Goal: Contribute content

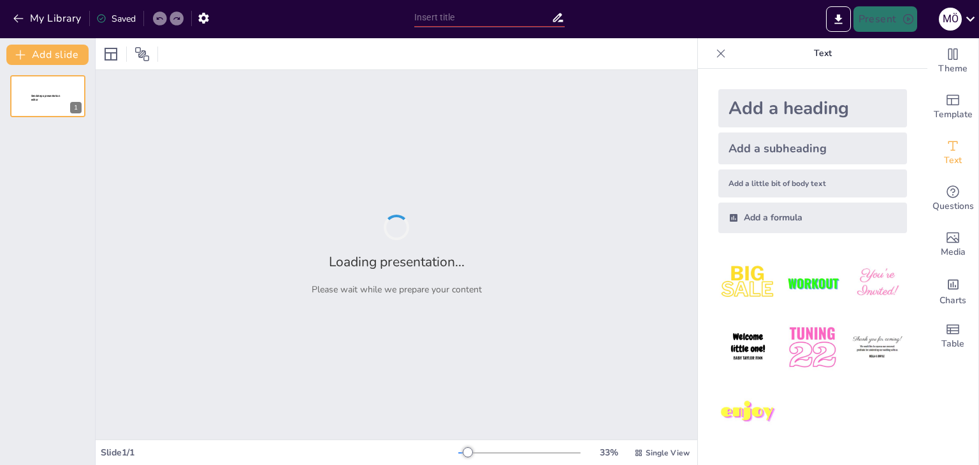
type input "Comparative Analysis of Adrenergic Receptor Subtype Selectivities: Effects of […"
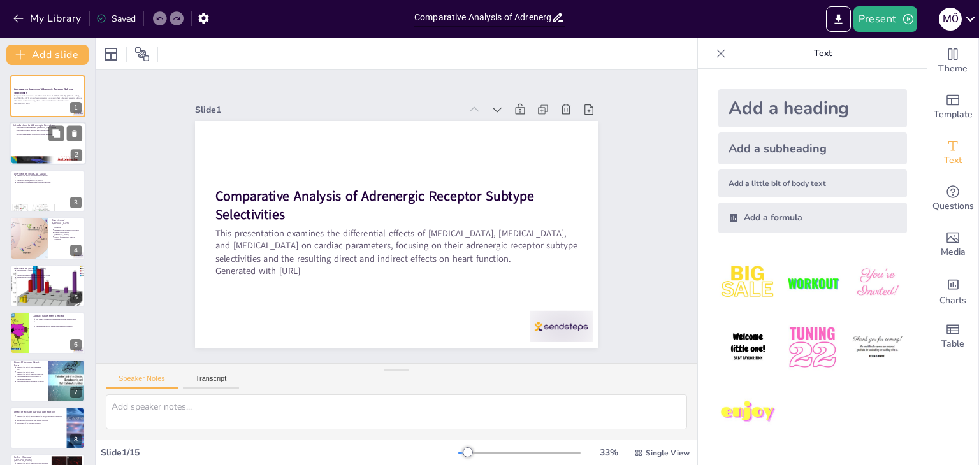
click at [48, 145] on div at bounding box center [48, 143] width 76 height 43
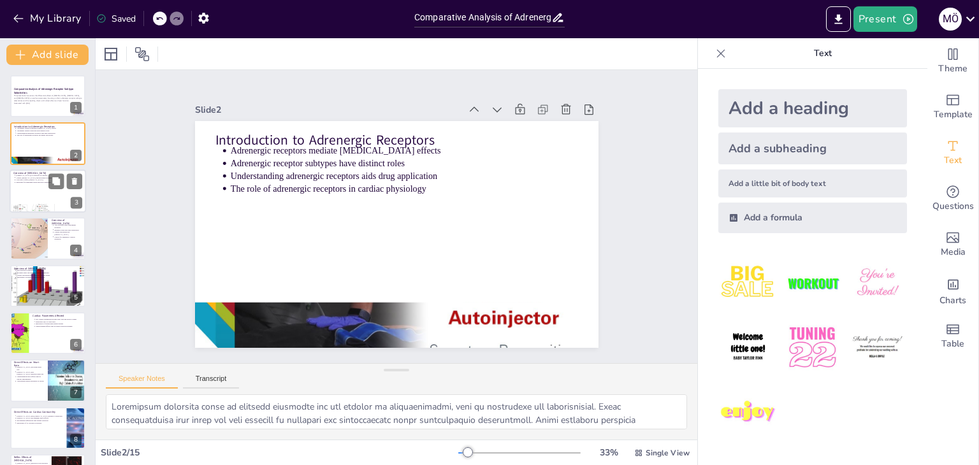
click at [33, 202] on div at bounding box center [48, 190] width 76 height 43
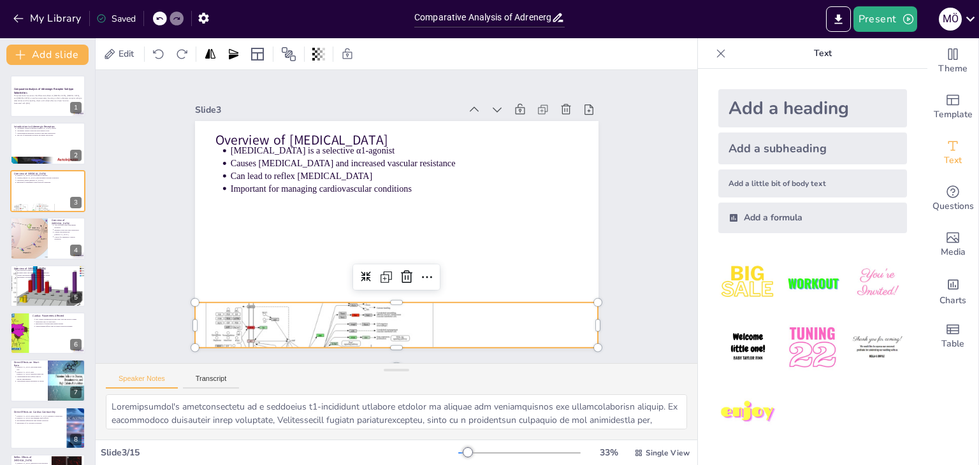
click at [341, 331] on div at bounding box center [450, 122] width 498 height 459
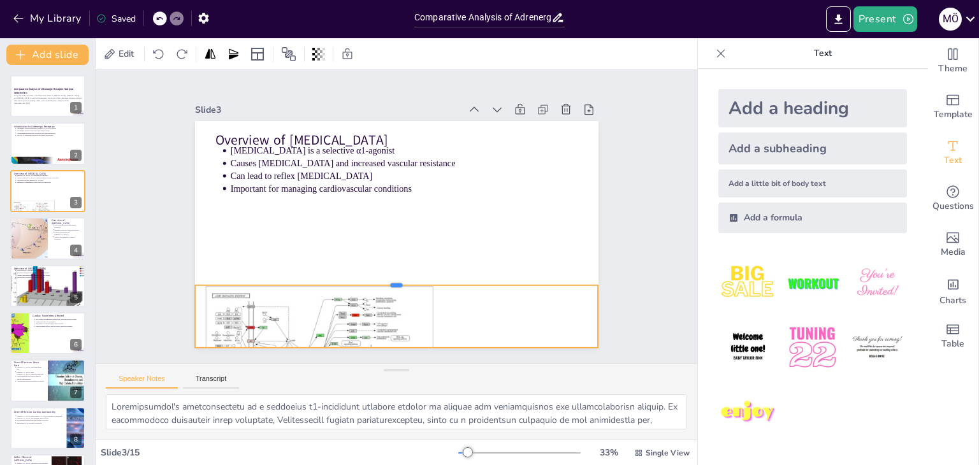
drag, startPoint x: 382, startPoint y: 296, endPoint x: 413, endPoint y: 278, distance: 35.1
click at [413, 278] on div at bounding box center [438, 263] width 306 height 277
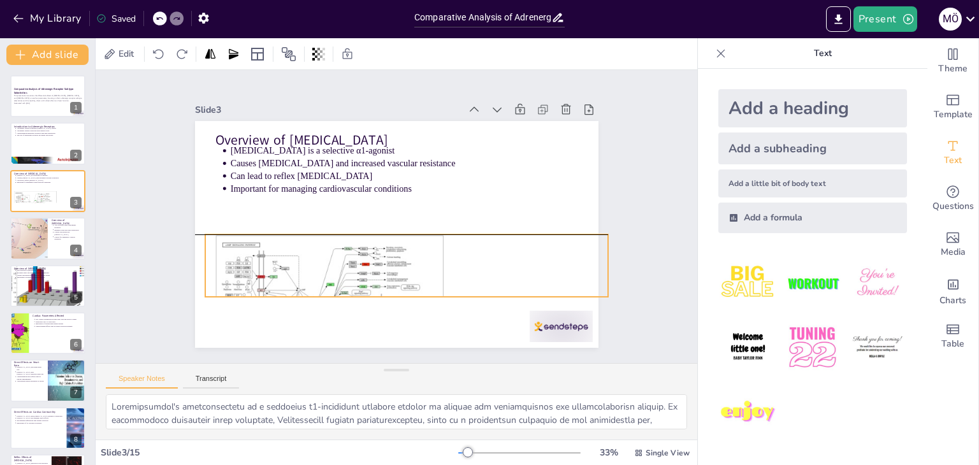
drag, startPoint x: 412, startPoint y: 314, endPoint x: 423, endPoint y: 268, distance: 47.8
click at [423, 268] on div at bounding box center [352, 254] width 460 height 498
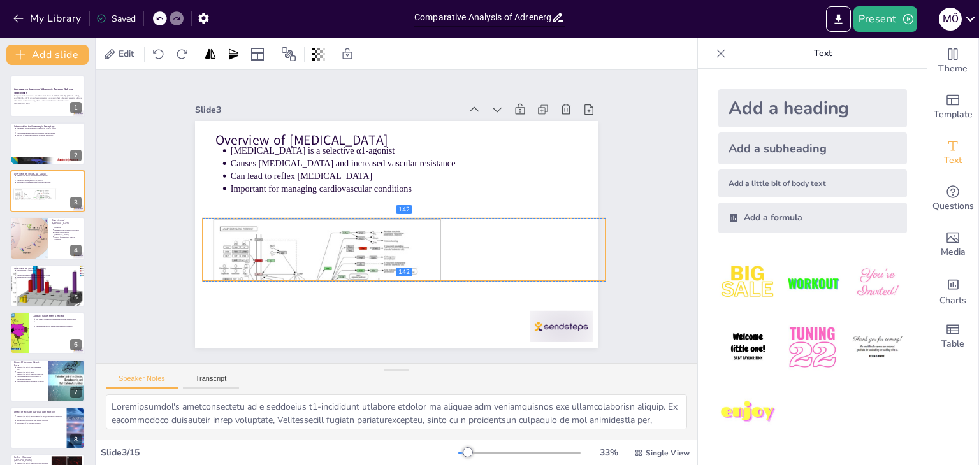
drag, startPoint x: 398, startPoint y: 289, endPoint x: 395, endPoint y: 276, distance: 13.1
click at [395, 312] on div "Overview of [MEDICAL_DATA] [MEDICAL_DATA] is a selective α1-agonist Causes [MED…" at bounding box center [396, 312] width 403 height 0
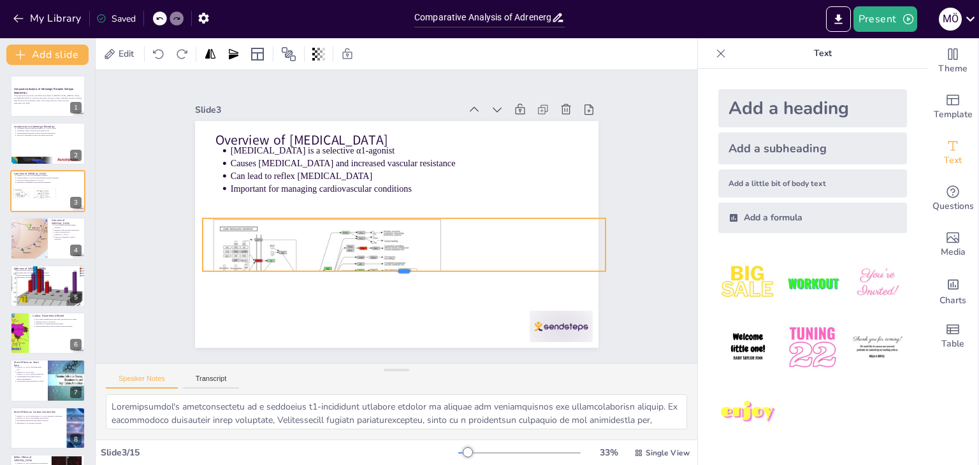
drag, startPoint x: 397, startPoint y: 277, endPoint x: 386, endPoint y: 268, distance: 14.4
click at [386, 268] on div at bounding box center [348, 253] width 210 height 354
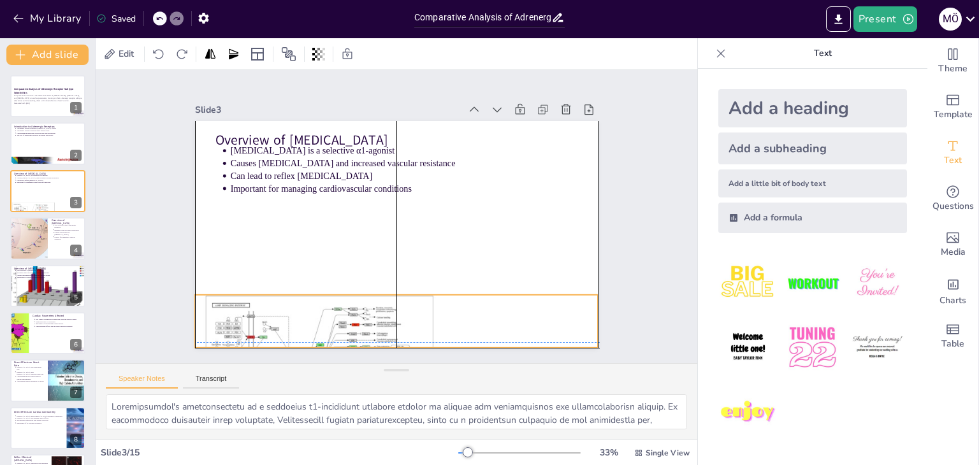
drag, startPoint x: 429, startPoint y: 271, endPoint x: 418, endPoint y: 306, distance: 36.9
click at [413, 313] on div at bounding box center [280, 241] width 375 height 456
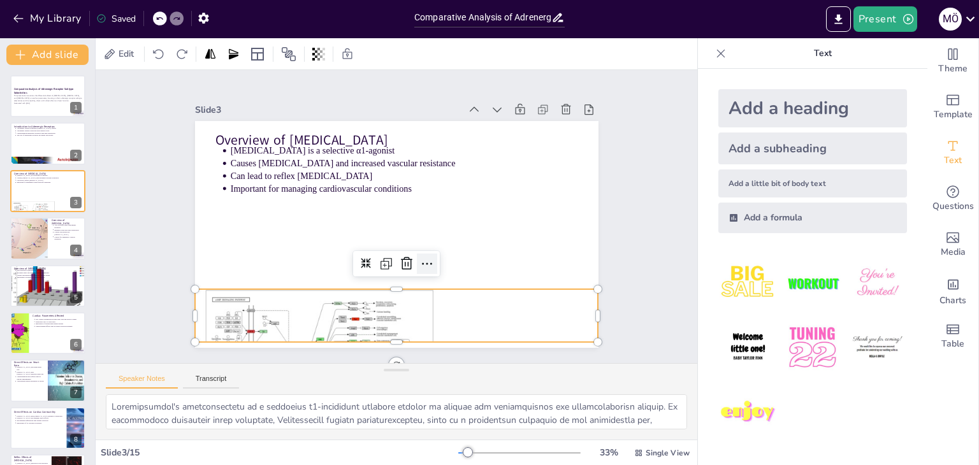
click at [353, 213] on icon at bounding box center [342, 202] width 22 height 22
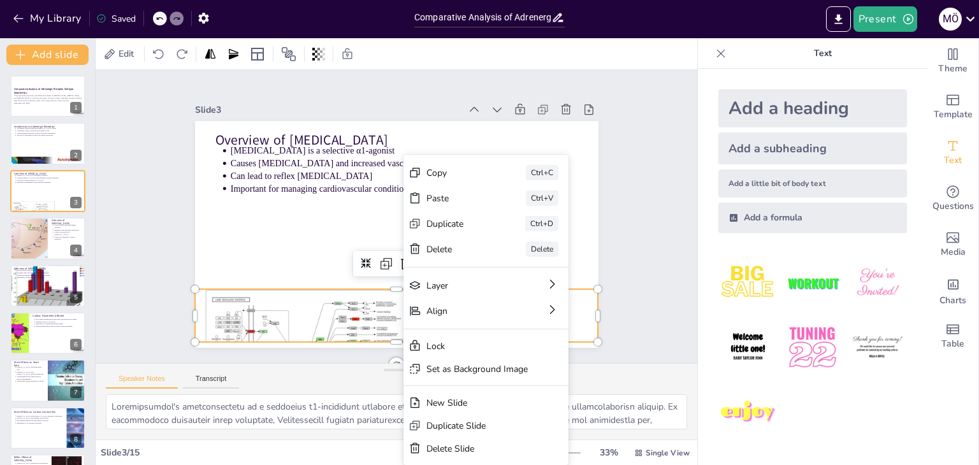
click at [362, 326] on div at bounding box center [286, 193] width 375 height 456
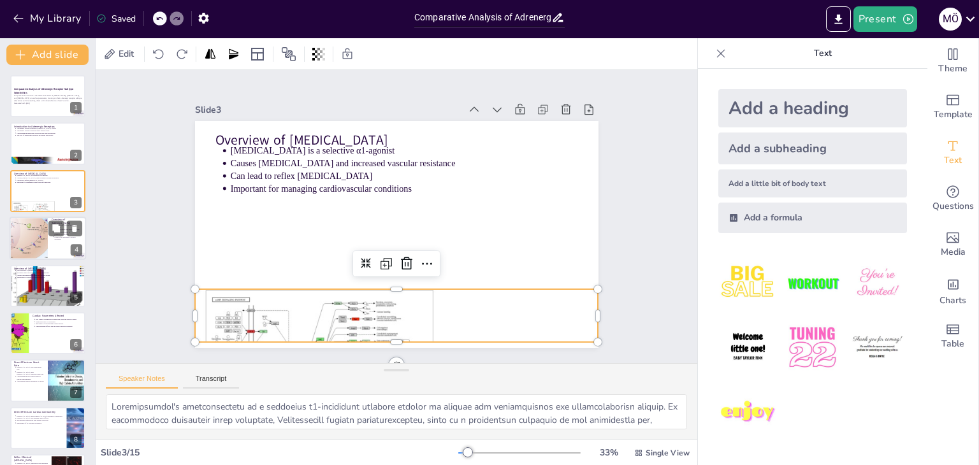
click at [15, 258] on div at bounding box center [28, 238] width 57 height 43
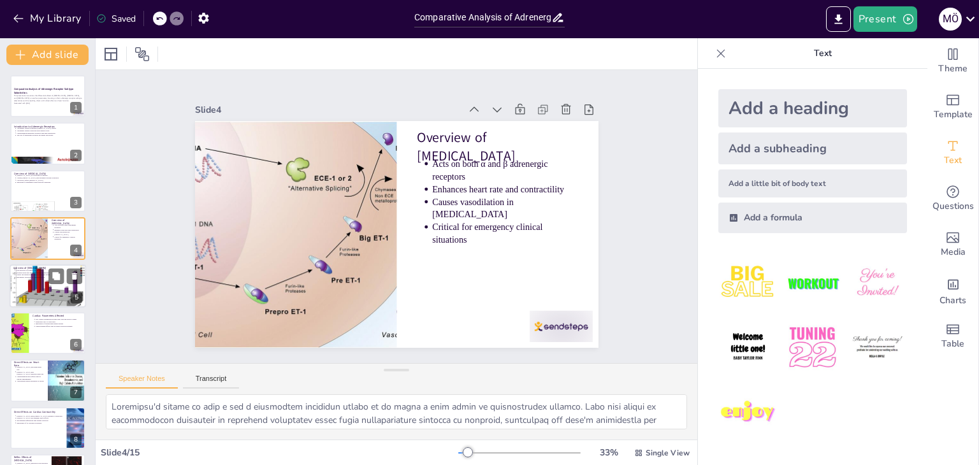
click at [62, 297] on div at bounding box center [48, 285] width 76 height 53
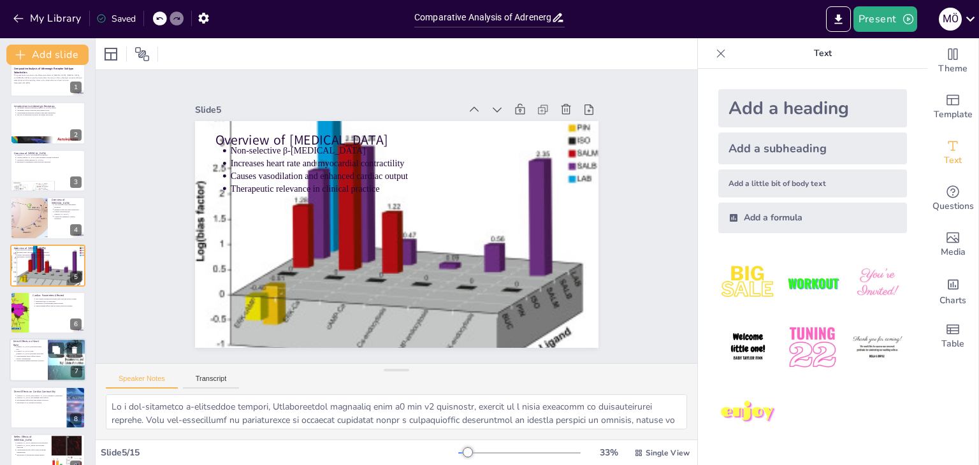
click at [66, 324] on div at bounding box center [47, 313] width 75 height 42
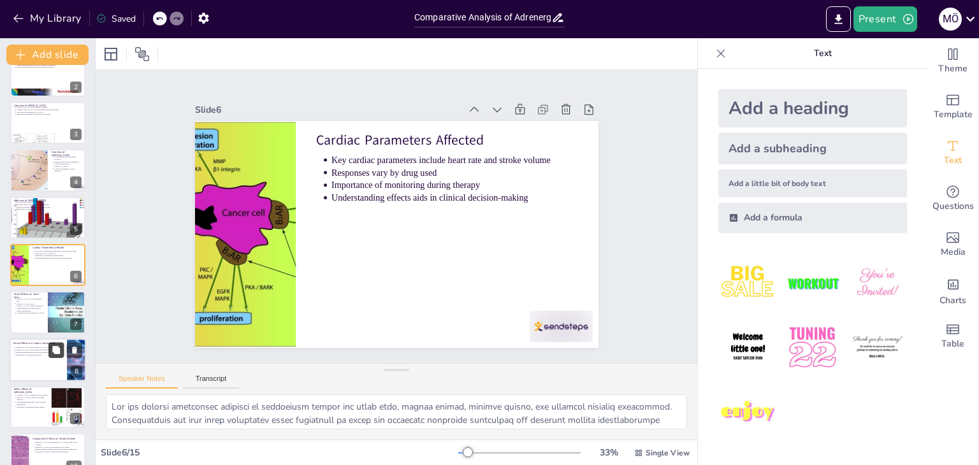
click at [57, 354] on button at bounding box center [55, 349] width 15 height 15
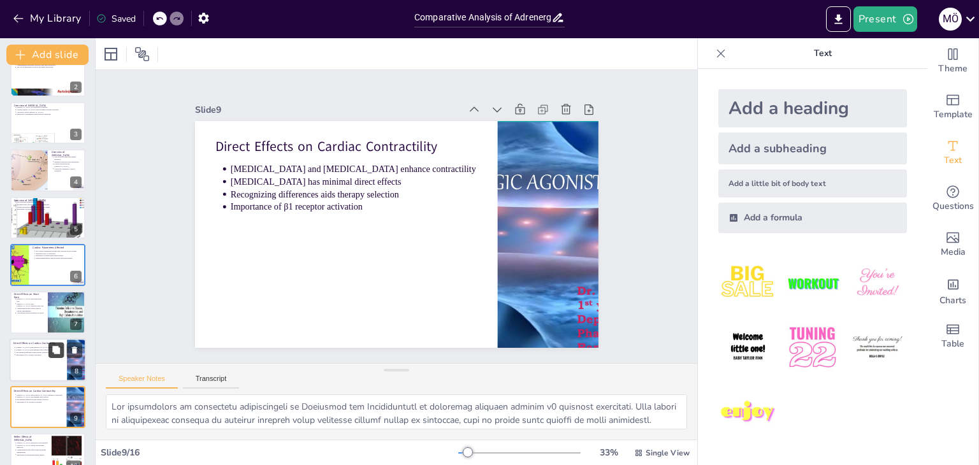
scroll to position [210, 0]
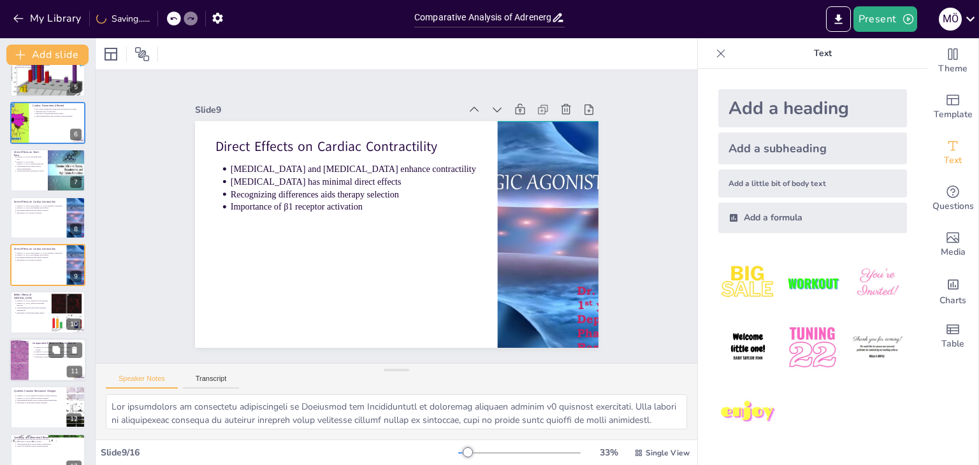
click at [66, 360] on div at bounding box center [48, 359] width 76 height 43
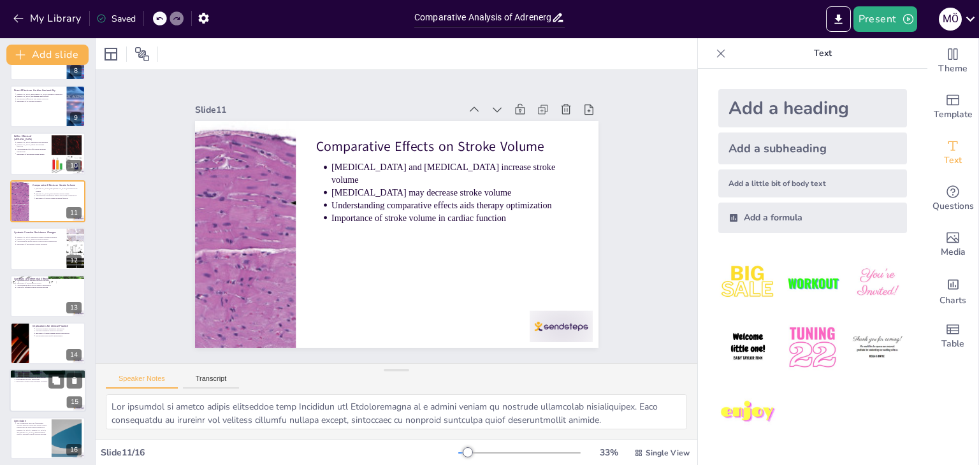
click at [54, 395] on div at bounding box center [48, 391] width 76 height 43
type textarea "There is a pressing need for long-term studies to explore the effects of adrene…"
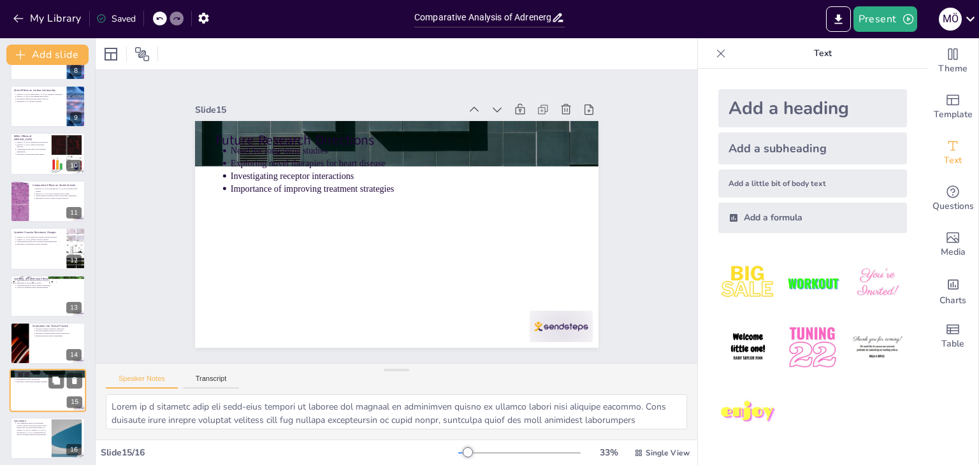
scroll to position [373, 0]
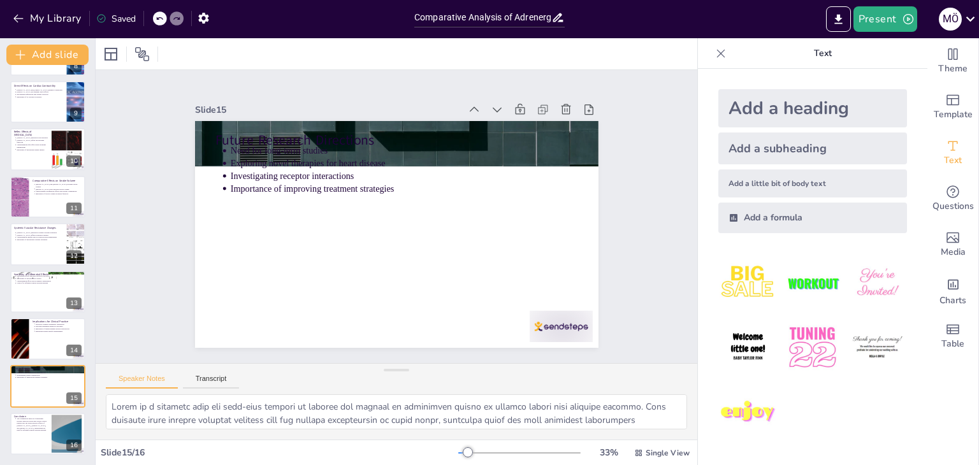
click at [52, 412] on div "Comparative Analysis of Adrenergic Receptor Subtype Selectivities This presenta…" at bounding box center [47, 78] width 95 height 753
click at [61, 431] on div at bounding box center [66, 433] width 69 height 39
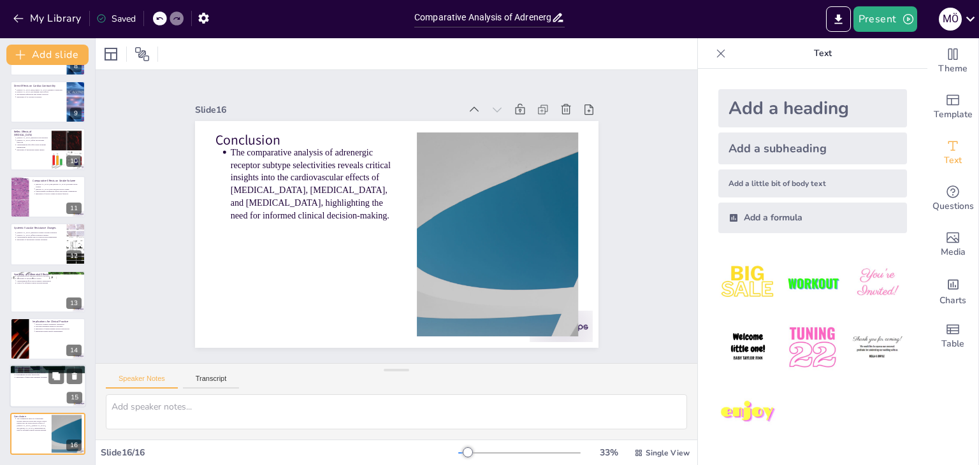
click at [20, 365] on div at bounding box center [48, 369] width 76 height 43
type textarea "There is a pressing need for long-term studies to explore the effects of adrene…"
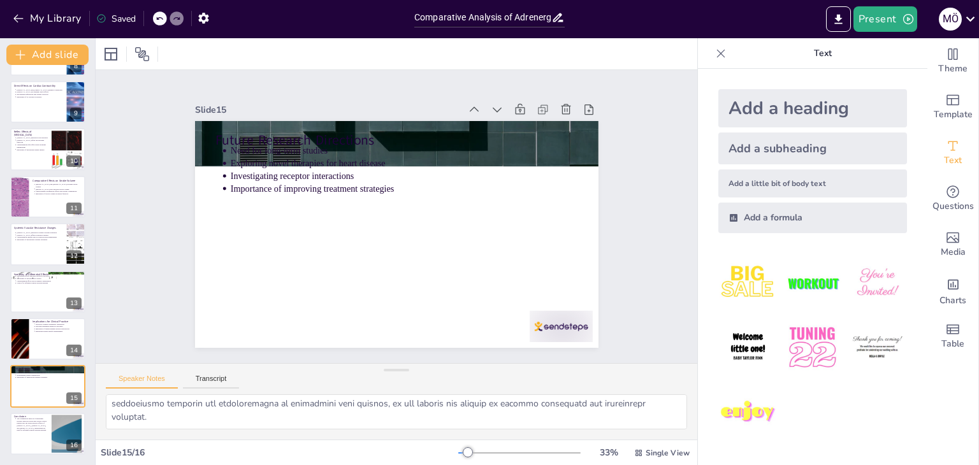
scroll to position [136, 0]
click at [53, 422] on icon at bounding box center [56, 424] width 8 height 8
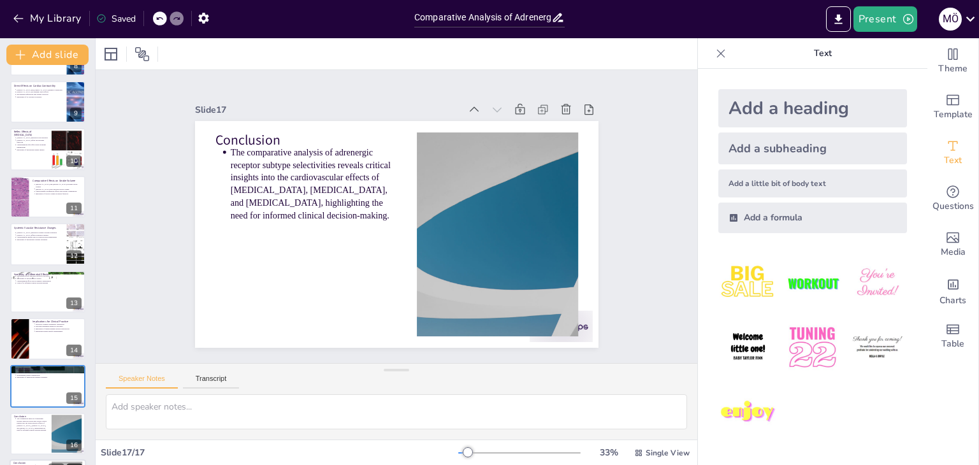
scroll to position [420, 0]
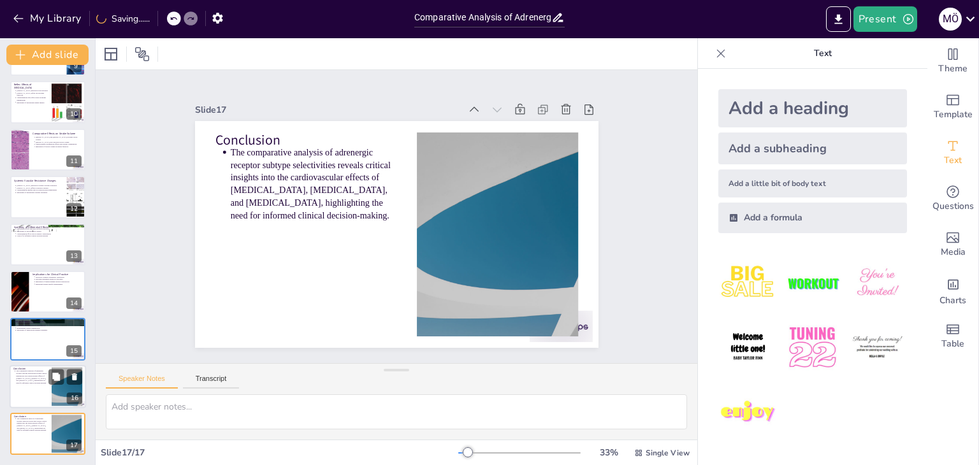
click at [35, 402] on div at bounding box center [48, 386] width 76 height 43
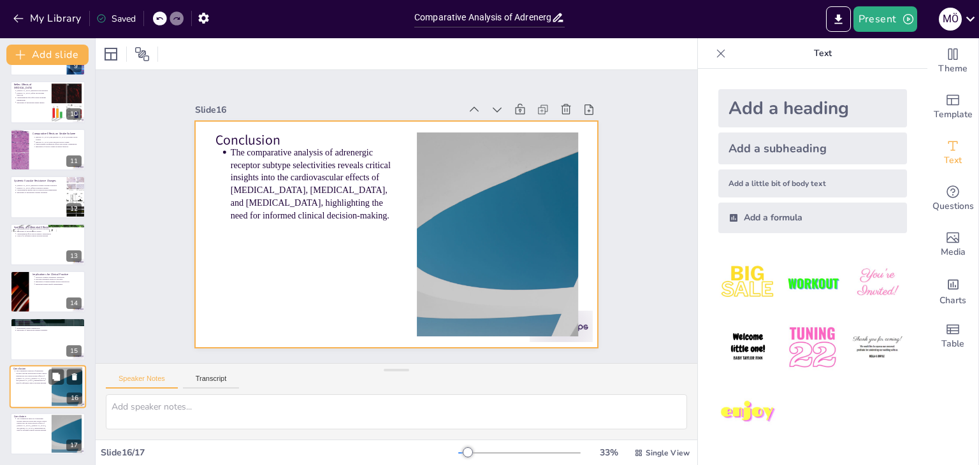
click at [40, 388] on div at bounding box center [48, 386] width 76 height 43
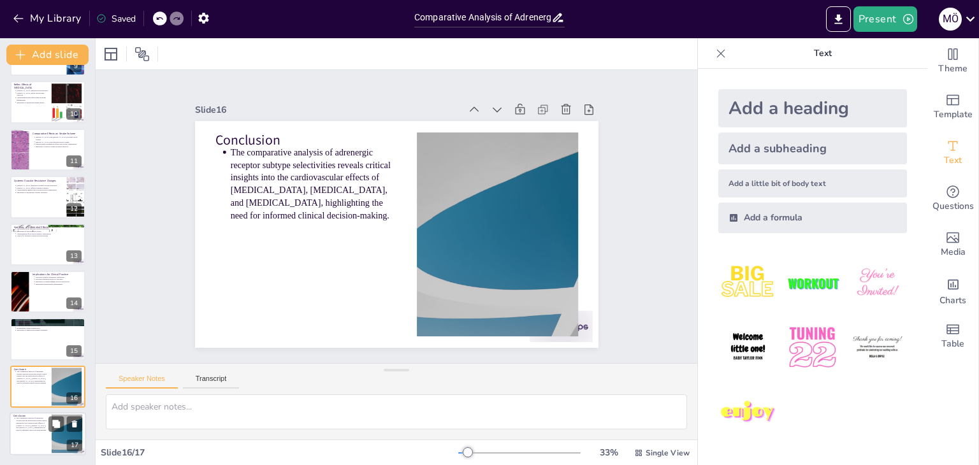
click at [38, 433] on div at bounding box center [48, 433] width 76 height 43
click at [36, 407] on div "Conclusion The comparative analysis of adrenergic receptor subtype selectivitie…" at bounding box center [48, 386] width 76 height 43
drag, startPoint x: 34, startPoint y: 449, endPoint x: 36, endPoint y: 412, distance: 37.6
click at [35, 442] on div at bounding box center [48, 433] width 76 height 43
drag, startPoint x: 38, startPoint y: 358, endPoint x: 33, endPoint y: 317, distance: 41.7
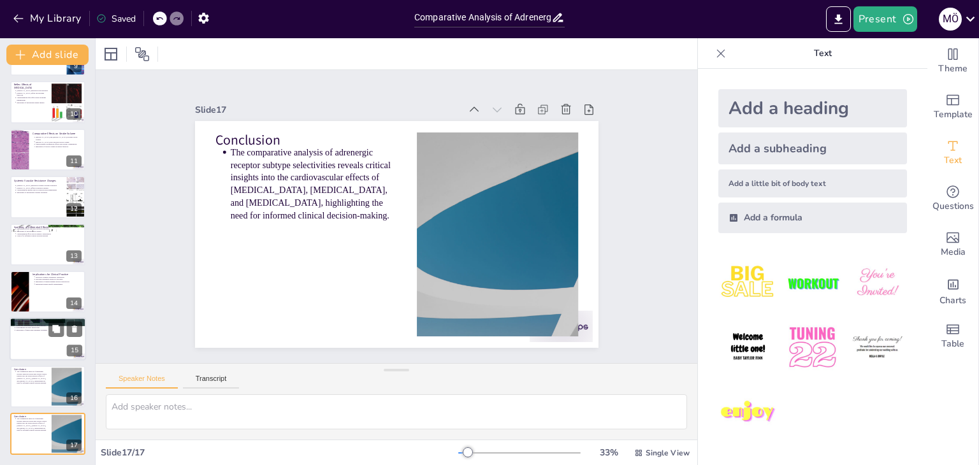
click at [38, 357] on div at bounding box center [48, 339] width 76 height 43
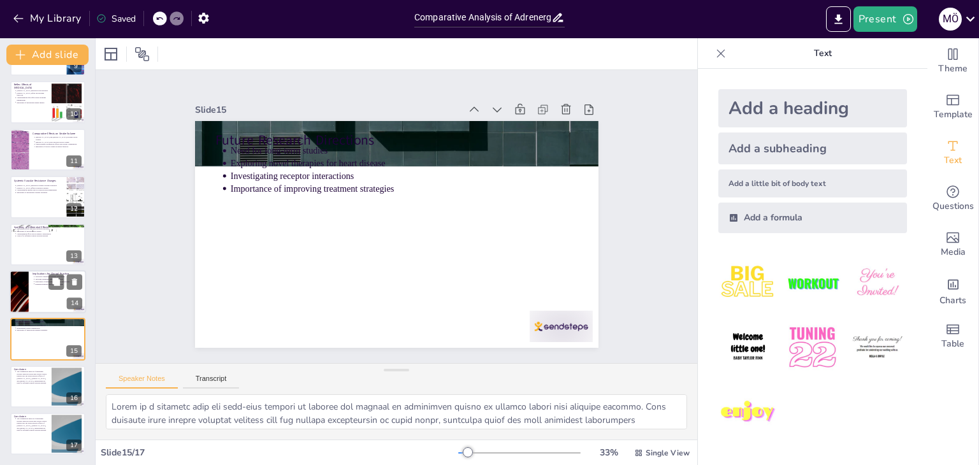
click at [32, 305] on div at bounding box center [48, 291] width 76 height 43
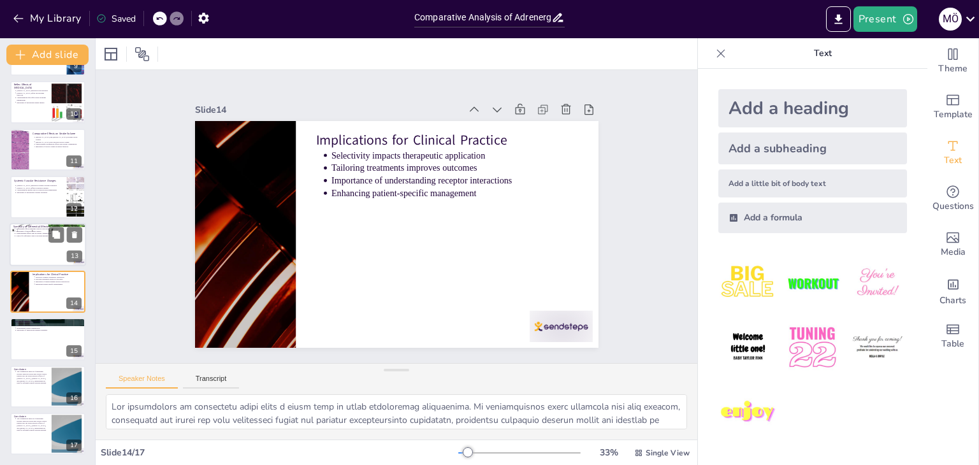
click at [22, 250] on div at bounding box center [48, 244] width 76 height 43
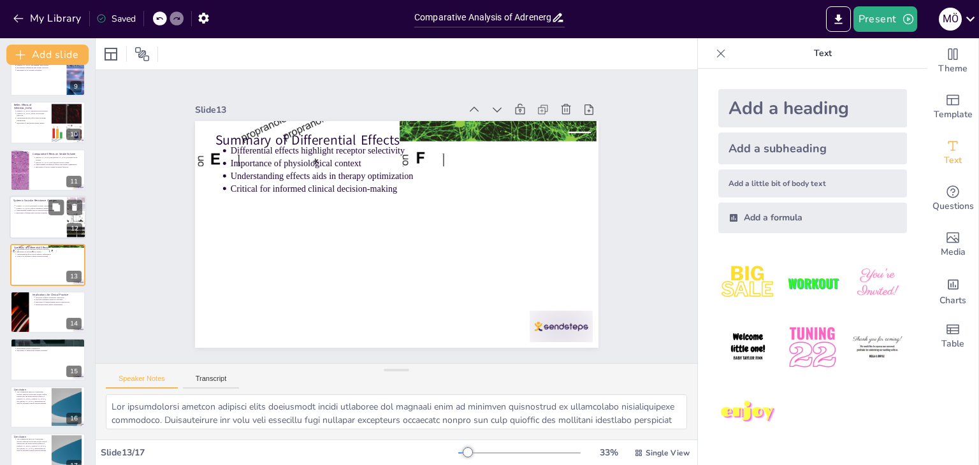
click at [24, 199] on p "Systemic Vascular Resistance Changes" at bounding box center [38, 201] width 50 height 4
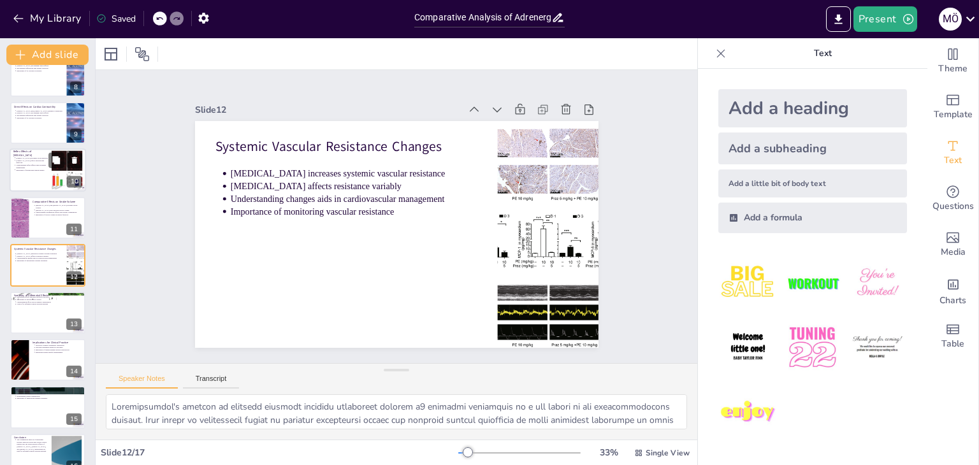
click at [32, 164] on p "Understanding reflex effects aids in patient management" at bounding box center [32, 166] width 32 height 5
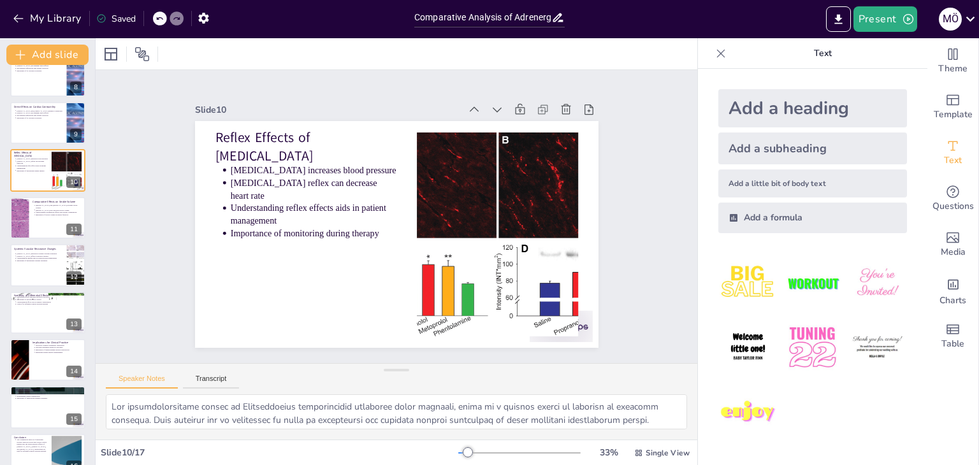
scroll to position [257, 0]
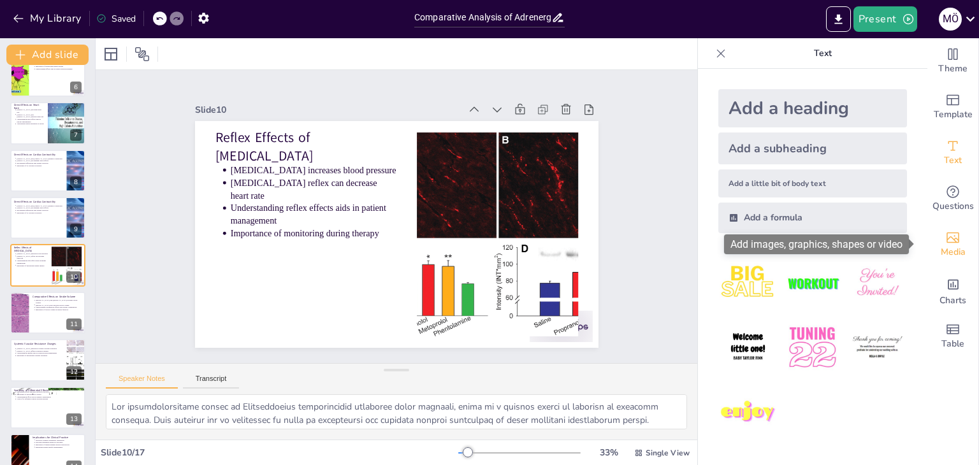
click at [961, 243] on div "Media" at bounding box center [952, 245] width 51 height 46
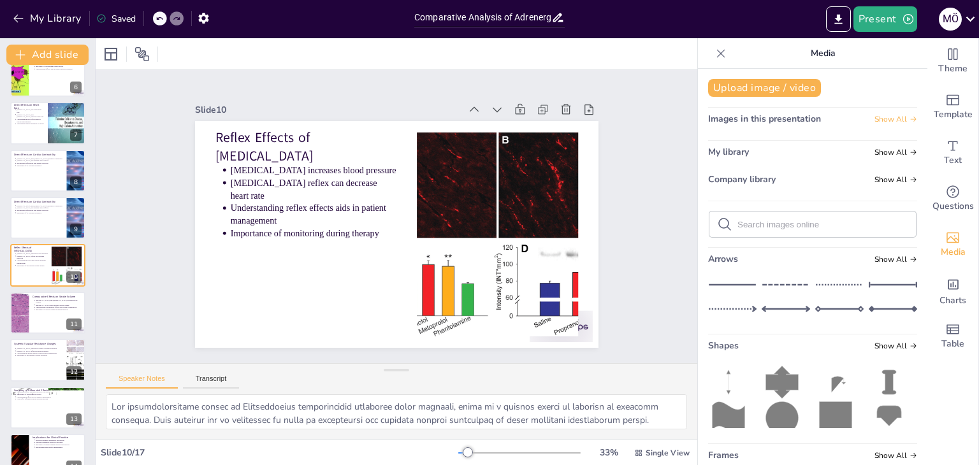
click at [881, 115] on span "Show All" at bounding box center [895, 119] width 43 height 9
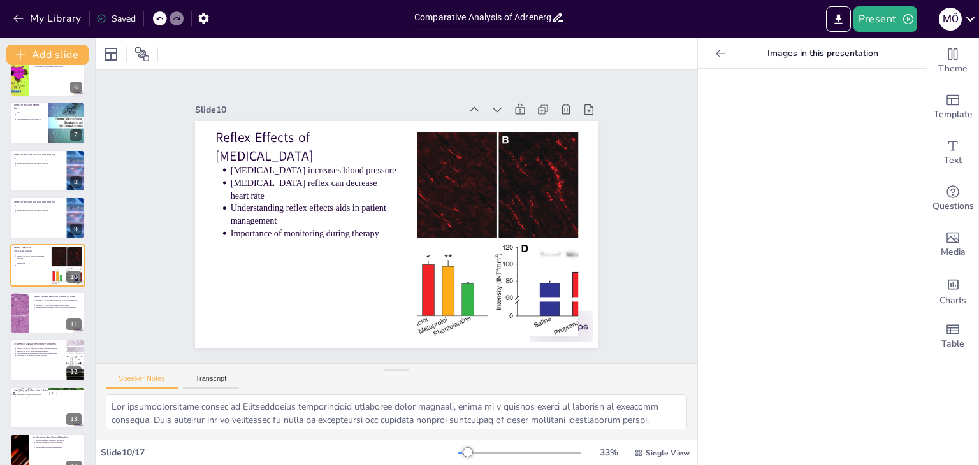
click at [714, 47] on icon at bounding box center [720, 53] width 13 height 13
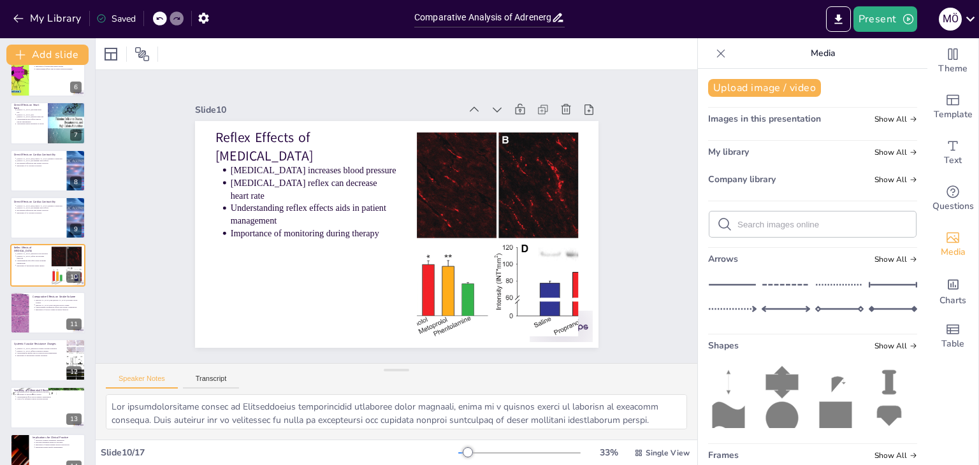
click at [882, 123] on span "Show All" at bounding box center [895, 119] width 43 height 9
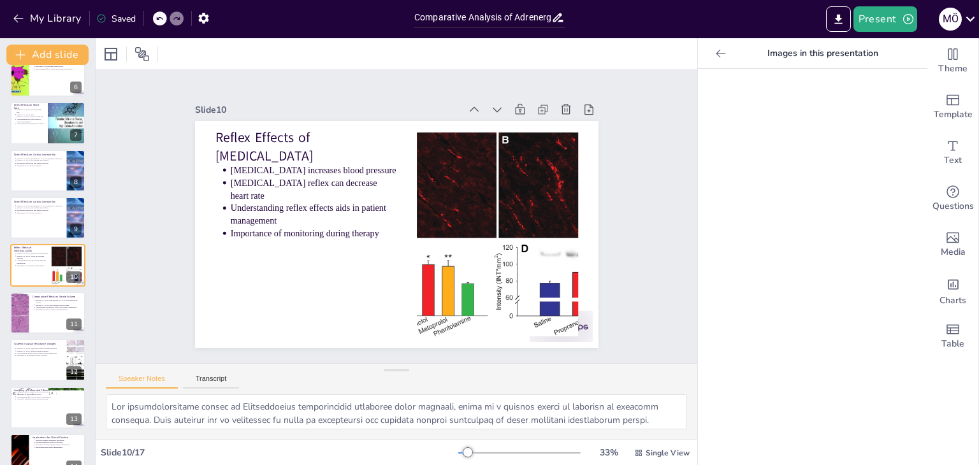
click at [714, 47] on icon at bounding box center [720, 53] width 13 height 13
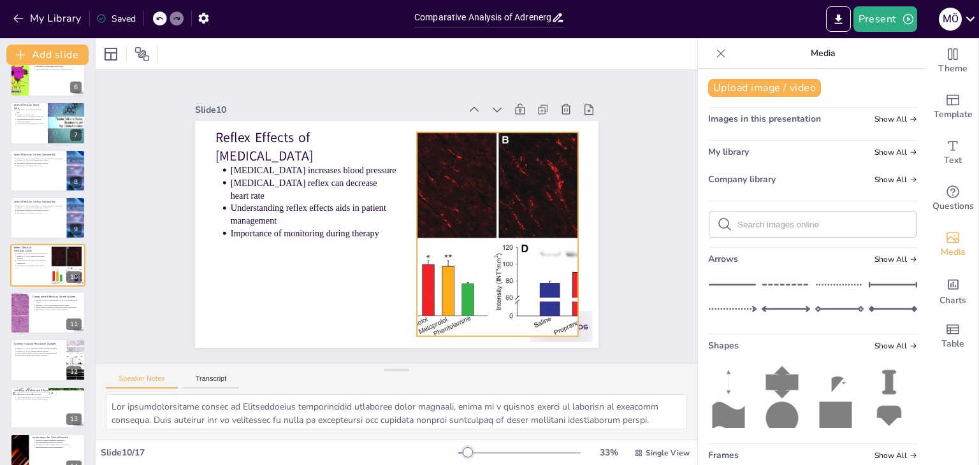
click at [477, 240] on div at bounding box center [467, 290] width 336 height 322
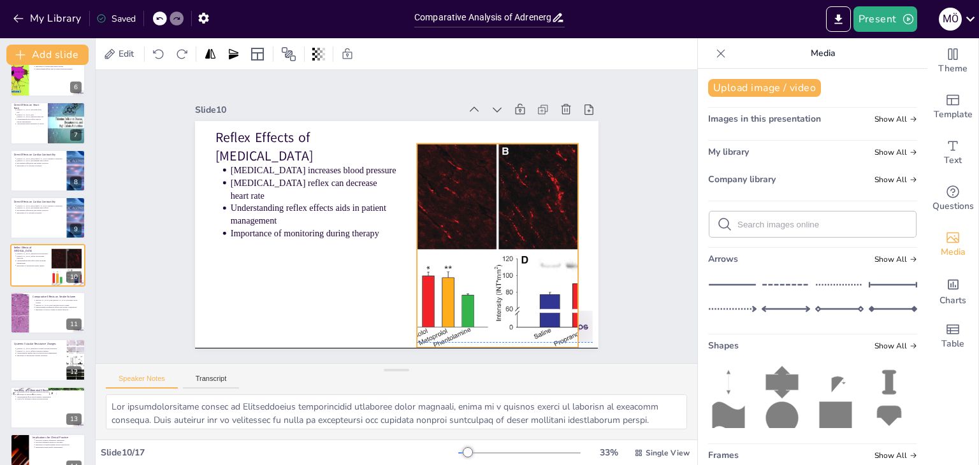
click at [482, 232] on div at bounding box center [388, 321] width 255 height 303
drag, startPoint x: 499, startPoint y: 203, endPoint x: 498, endPoint y: 169, distance: 33.2
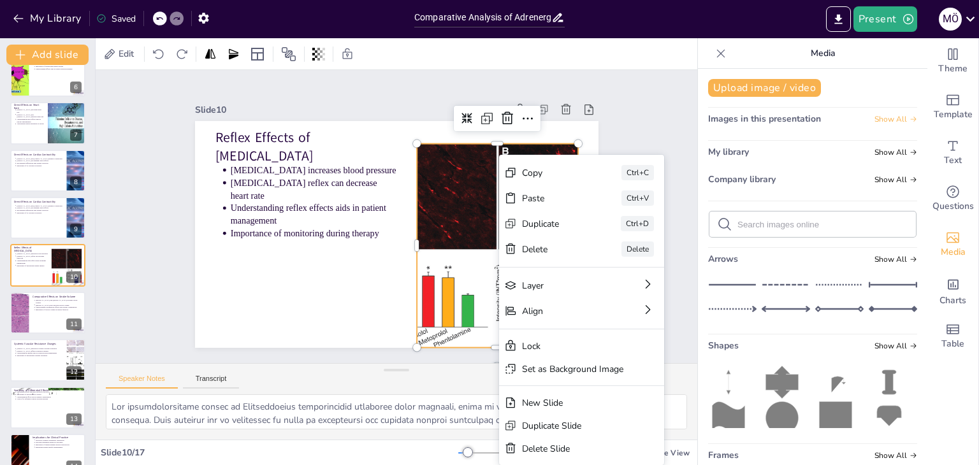
click at [889, 117] on span "Show All" at bounding box center [895, 119] width 43 height 9
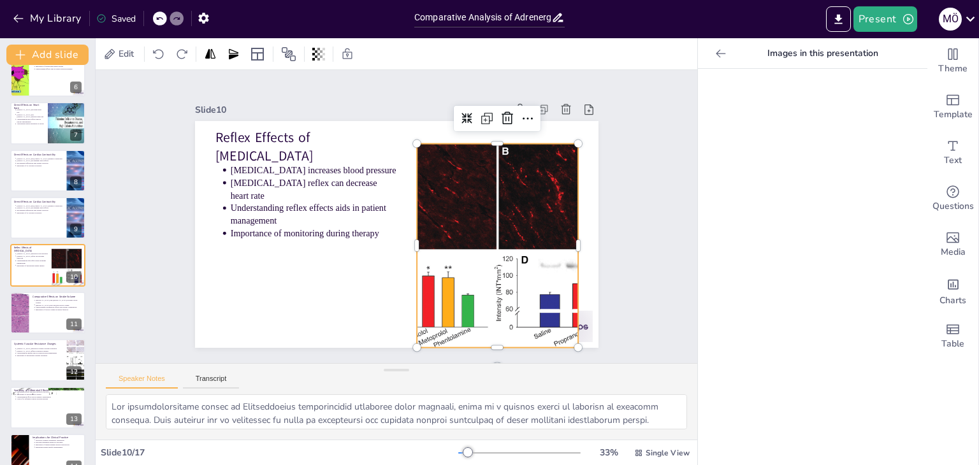
click at [710, 47] on div at bounding box center [720, 53] width 20 height 20
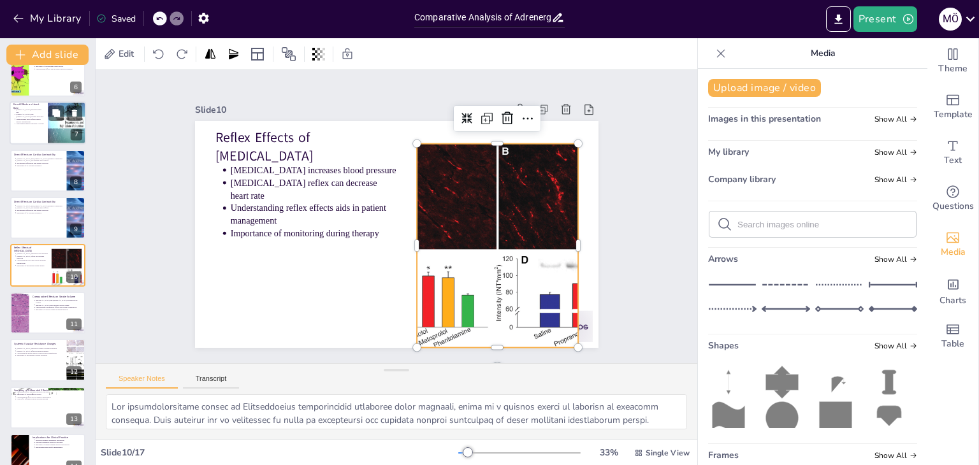
drag, startPoint x: 0, startPoint y: 102, endPoint x: 44, endPoint y: 117, distance: 46.5
click at [3, 103] on div "Comparative Analysis of Adrenergic Receptor Subtype Selectivities This presenta…" at bounding box center [47, 218] width 95 height 800
click at [43, 120] on ul "[MEDICAL_DATA] decreases heart rate [MEDICAL_DATA] and [MEDICAL_DATA] increase …" at bounding box center [29, 117] width 30 height 17
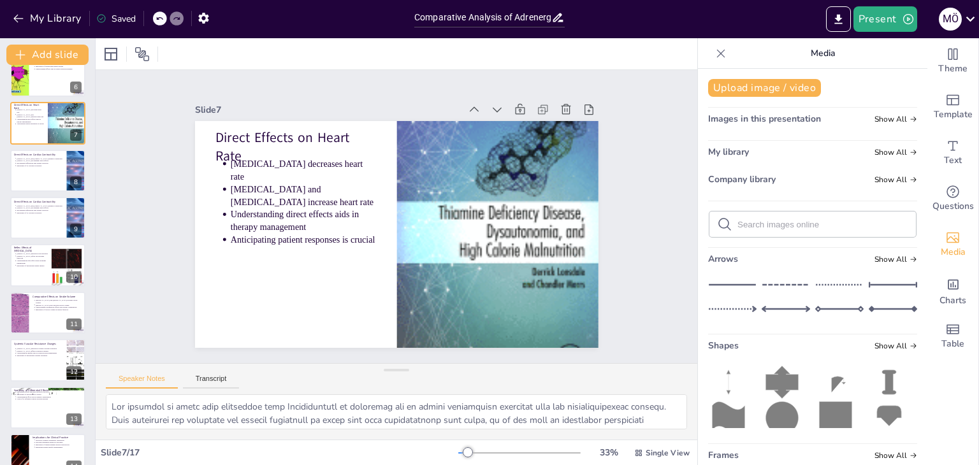
scroll to position [115, 0]
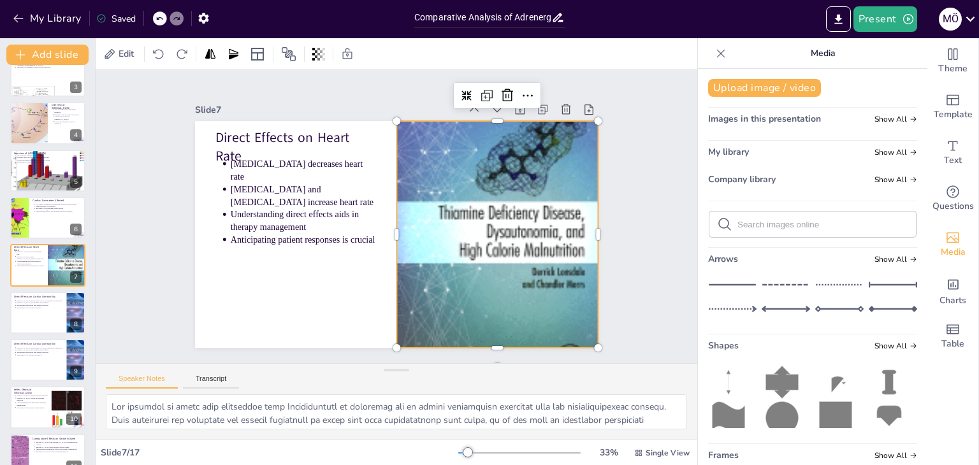
click at [450, 238] on div at bounding box center [358, 312] width 338 height 261
click at [397, 234] on div at bounding box center [296, 198] width 202 height 303
click at [449, 233] on div at bounding box center [496, 234] width 201 height 303
drag, startPoint x: 126, startPoint y: 171, endPoint x: 113, endPoint y: 176, distance: 13.5
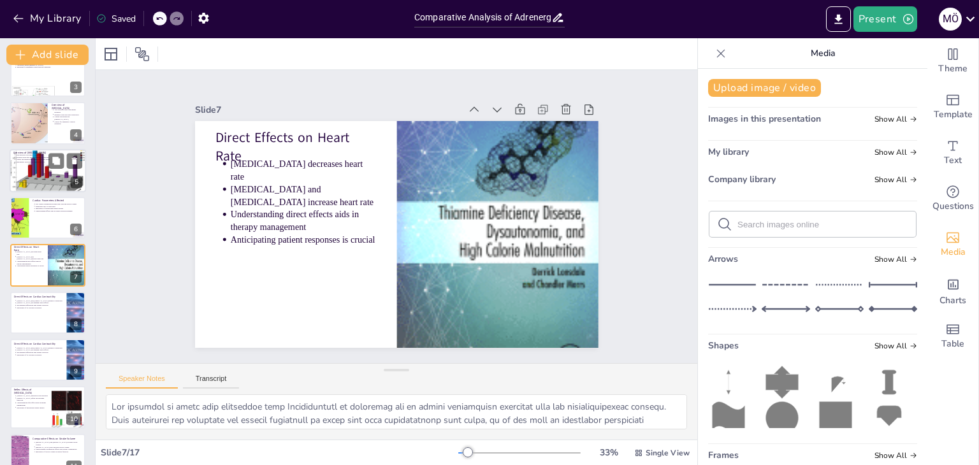
click at [32, 176] on div at bounding box center [48, 170] width 76 height 53
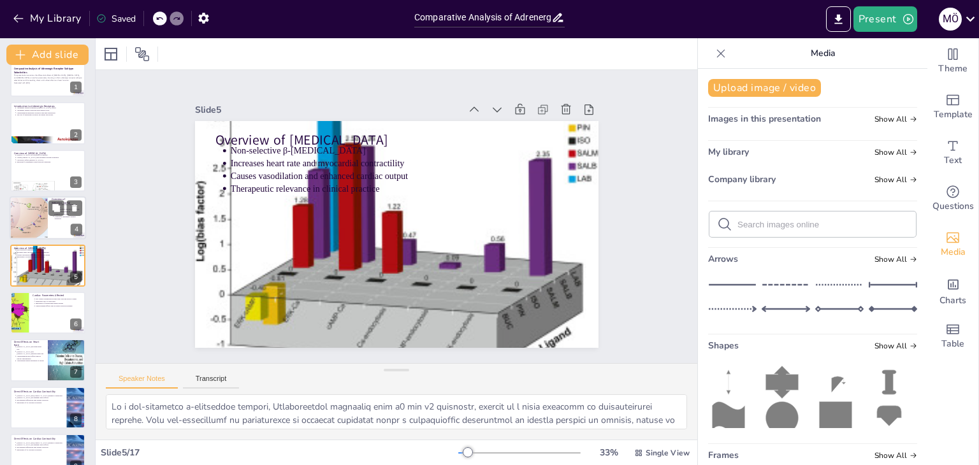
click at [45, 206] on div at bounding box center [28, 217] width 57 height 43
type textarea "Loremipsu'd sitame co adip e sed d eiusmodtem incididun utlabo et do magna a en…"
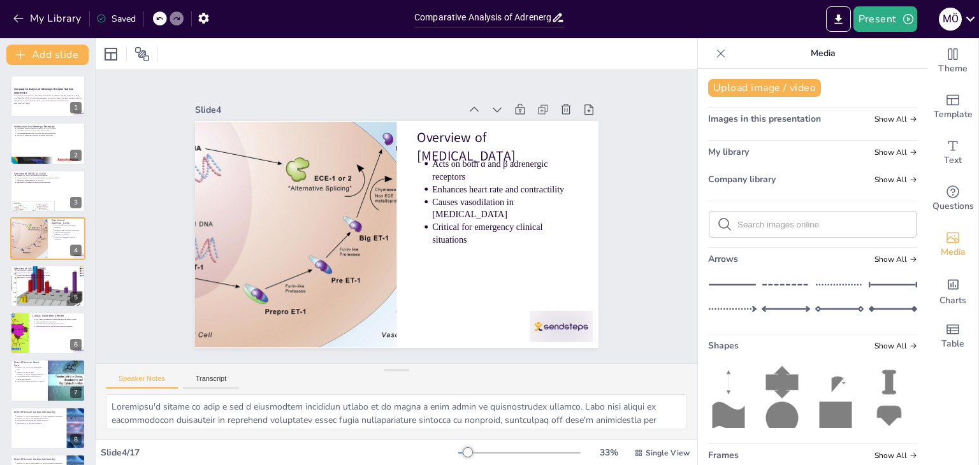
click at [38, 105] on div at bounding box center [48, 96] width 76 height 43
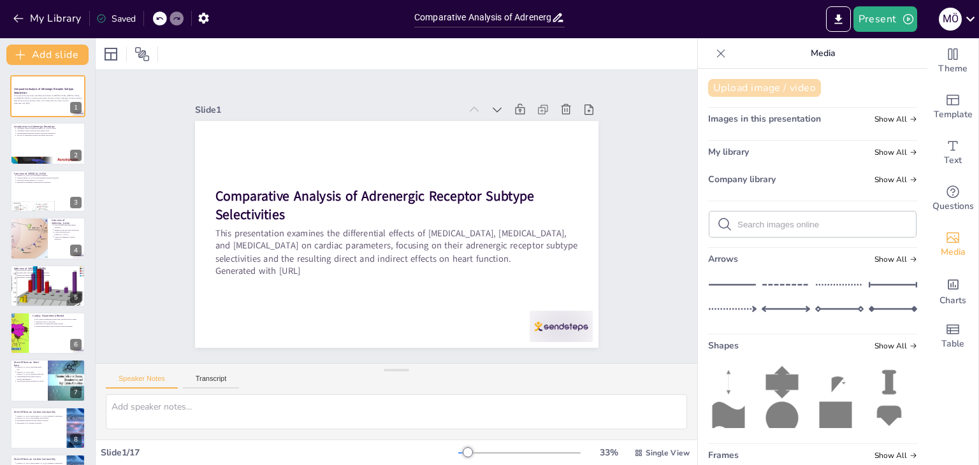
click at [781, 87] on button "Upload image / video" at bounding box center [764, 88] width 113 height 18
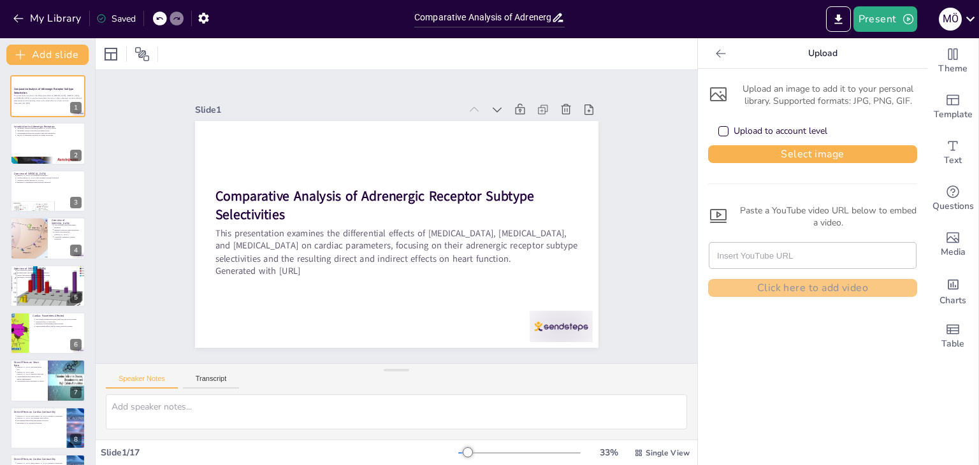
click at [706, 41] on div "Upload" at bounding box center [812, 53] width 229 height 31
drag, startPoint x: 708, startPoint y: 44, endPoint x: 714, endPoint y: 53, distance: 10.6
click at [714, 53] on div at bounding box center [720, 53] width 20 height 20
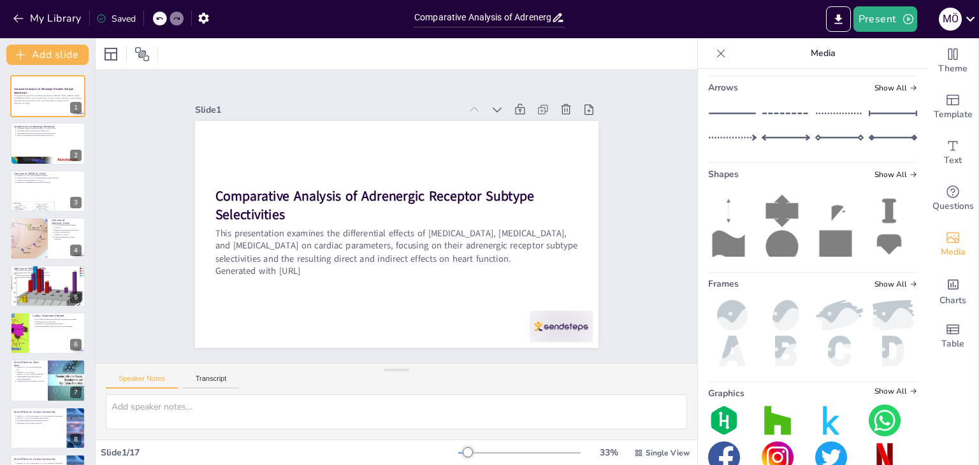
scroll to position [200, 0]
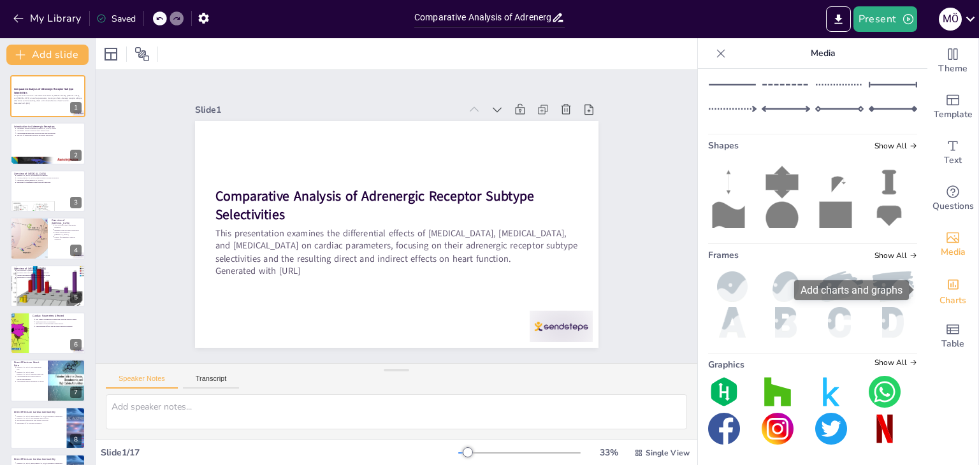
click at [957, 289] on div "Charts" at bounding box center [952, 291] width 51 height 46
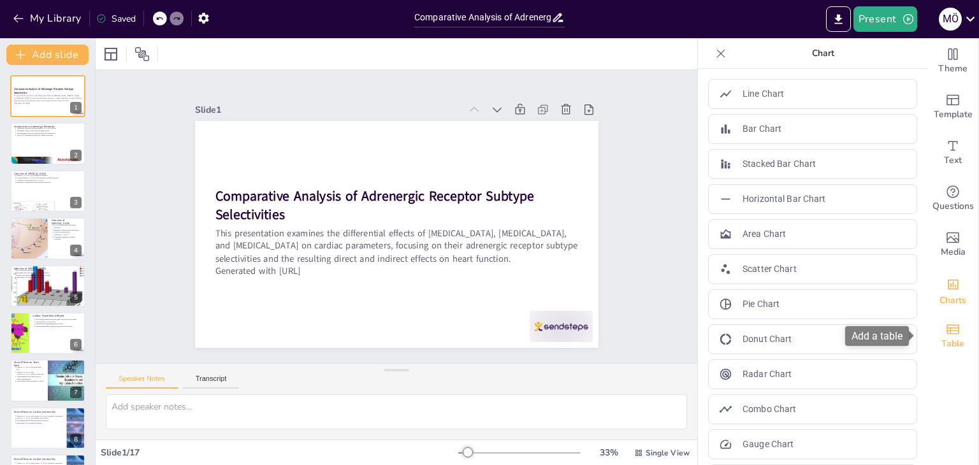
click at [954, 318] on div "Table" at bounding box center [952, 336] width 51 height 46
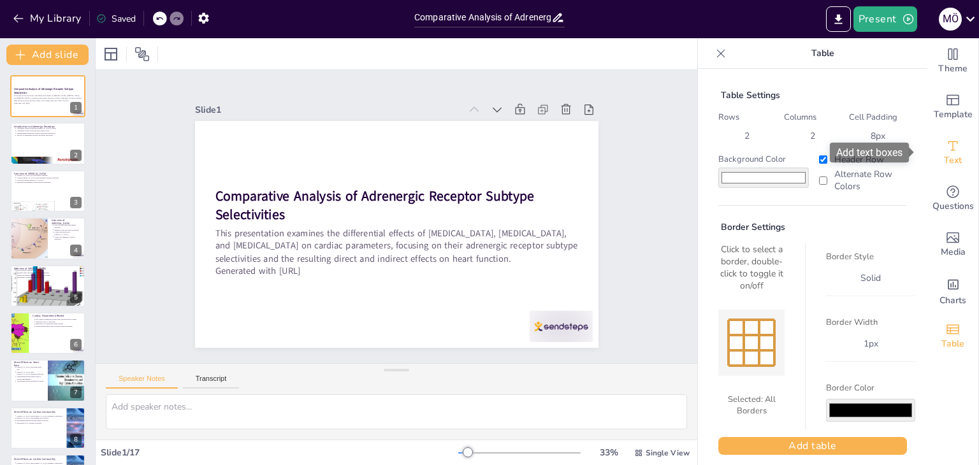
click at [939, 172] on div "Text" at bounding box center [952, 153] width 51 height 46
